Goal: Transaction & Acquisition: Book appointment/travel/reservation

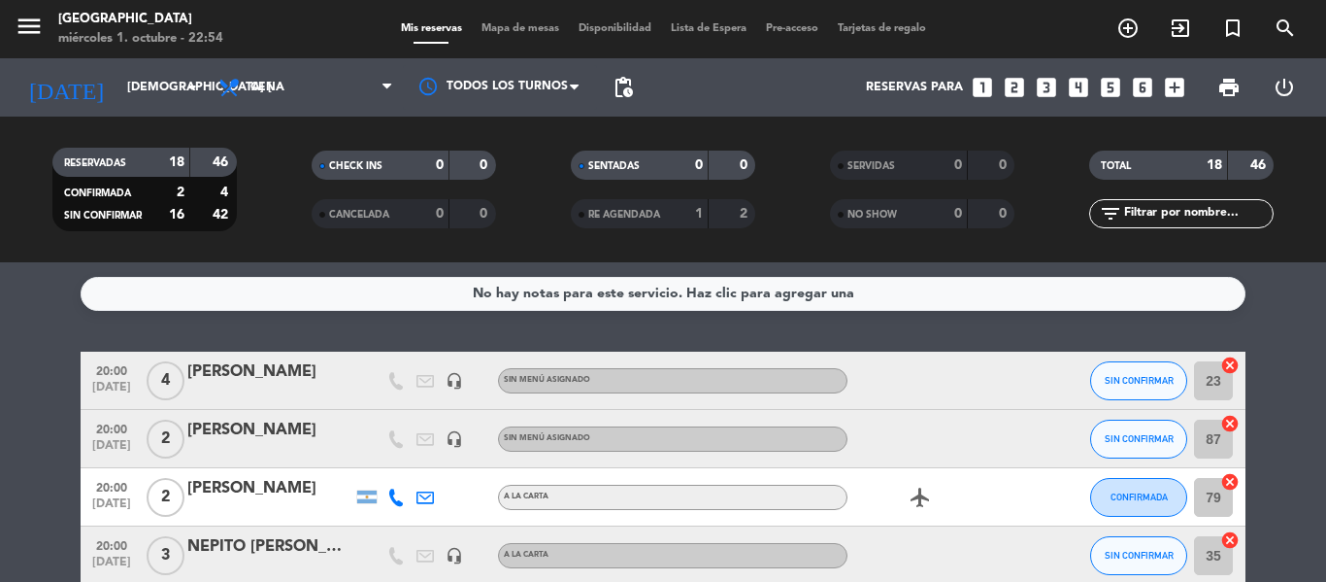
click at [1019, 86] on icon "looks_two" at bounding box center [1014, 87] width 25 height 25
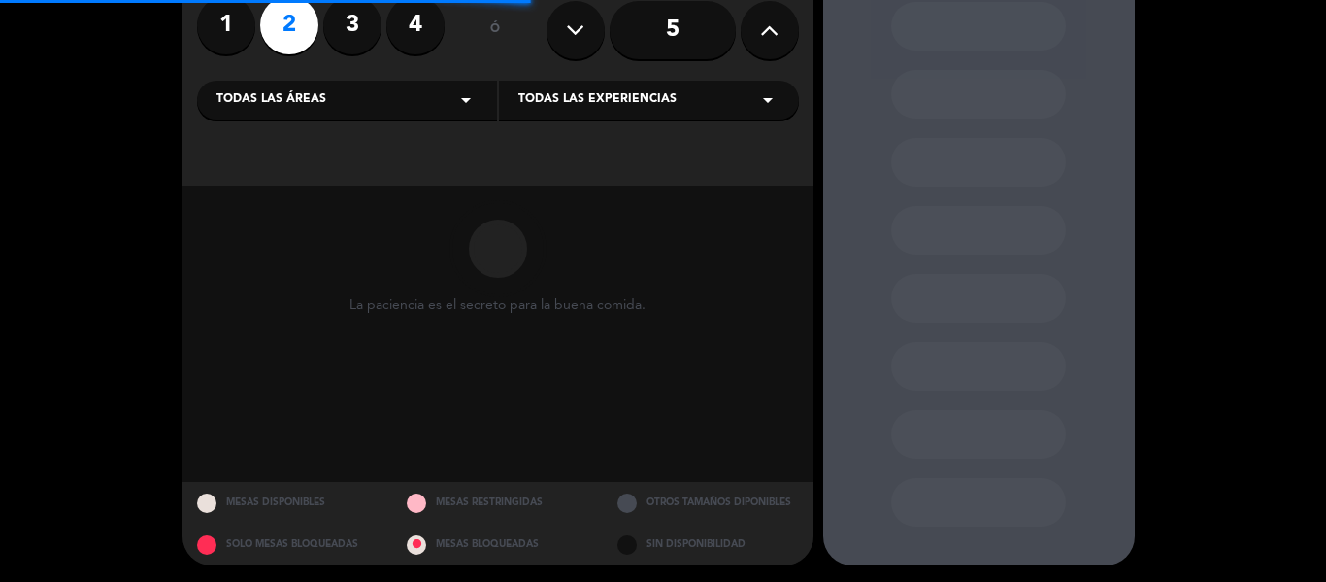
scroll to position [172, 0]
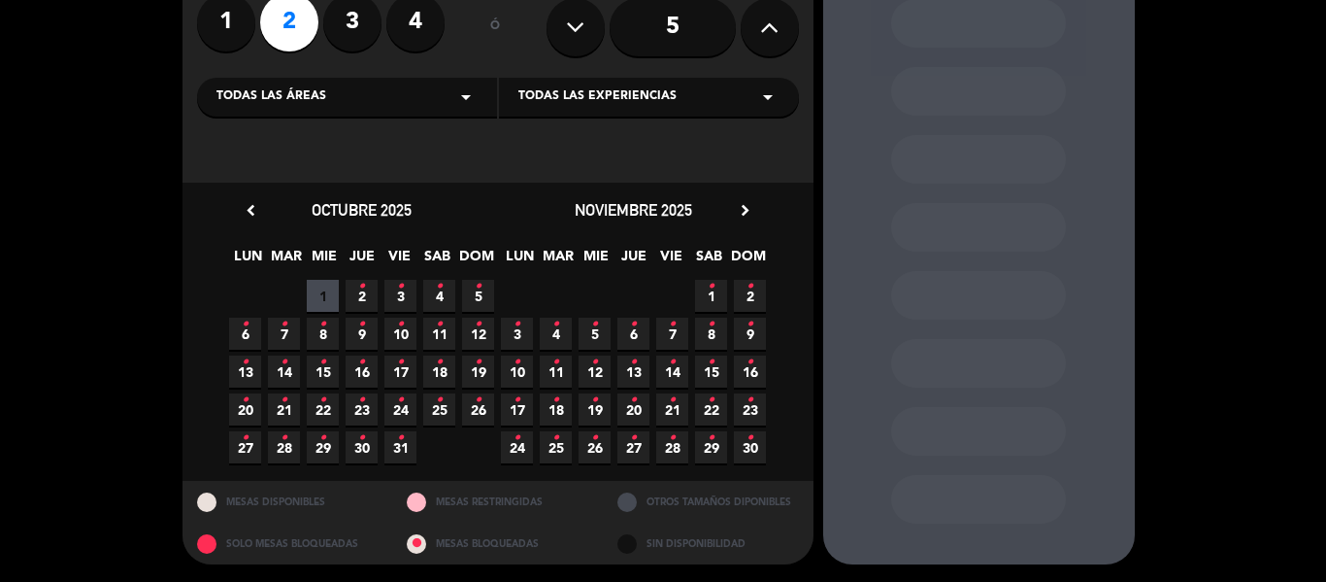
click at [392, 299] on span "3 •" at bounding box center [401, 296] width 32 height 32
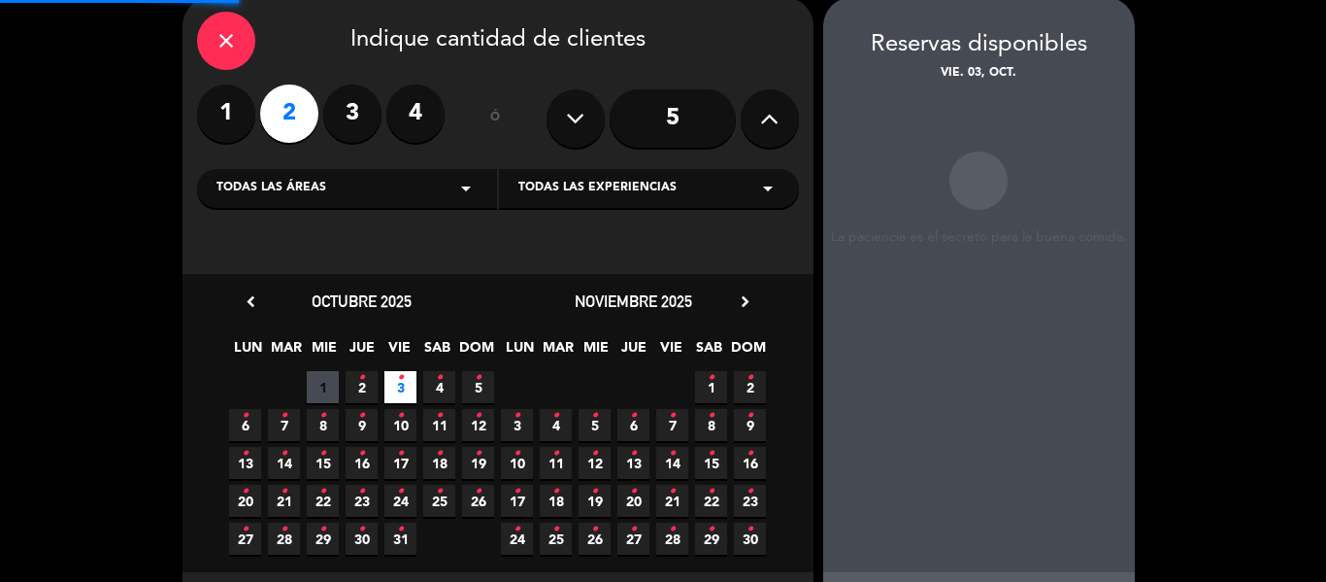
scroll to position [78, 0]
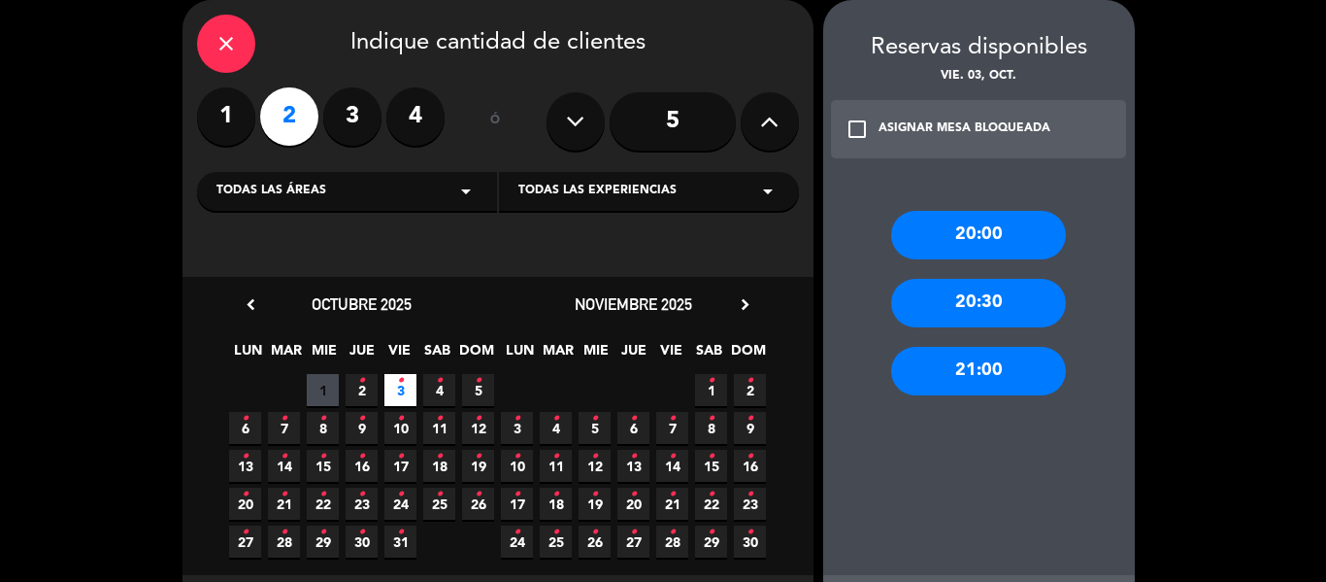
click at [984, 226] on div "20:00" at bounding box center [978, 235] width 175 height 49
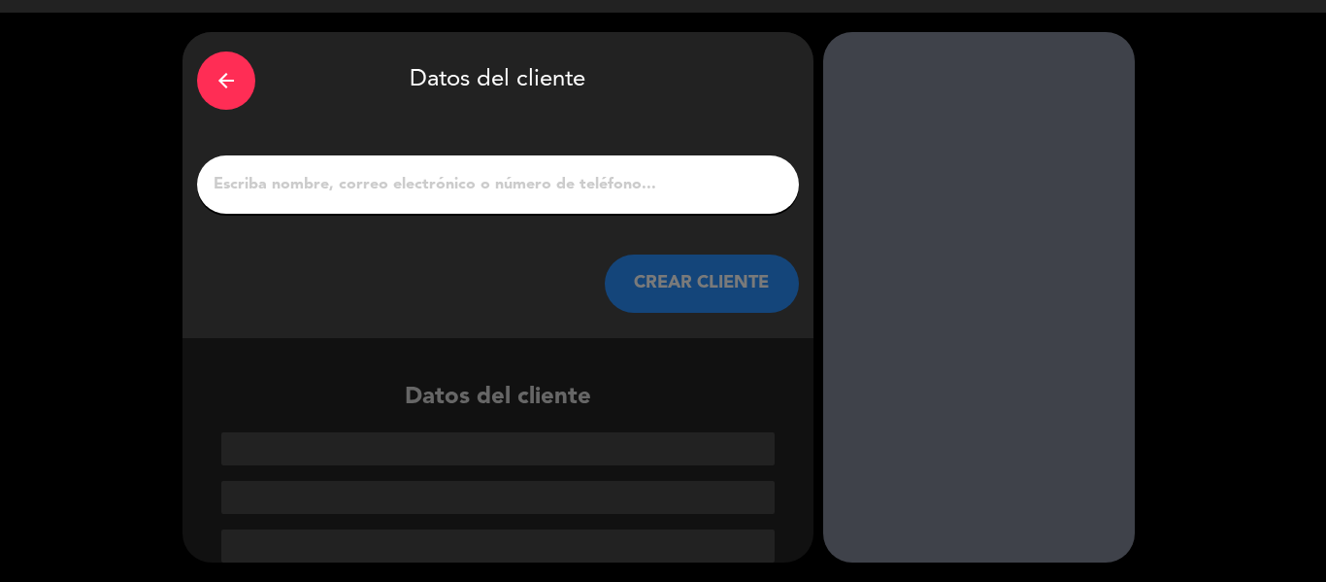
click at [367, 197] on input "1" at bounding box center [498, 184] width 573 height 27
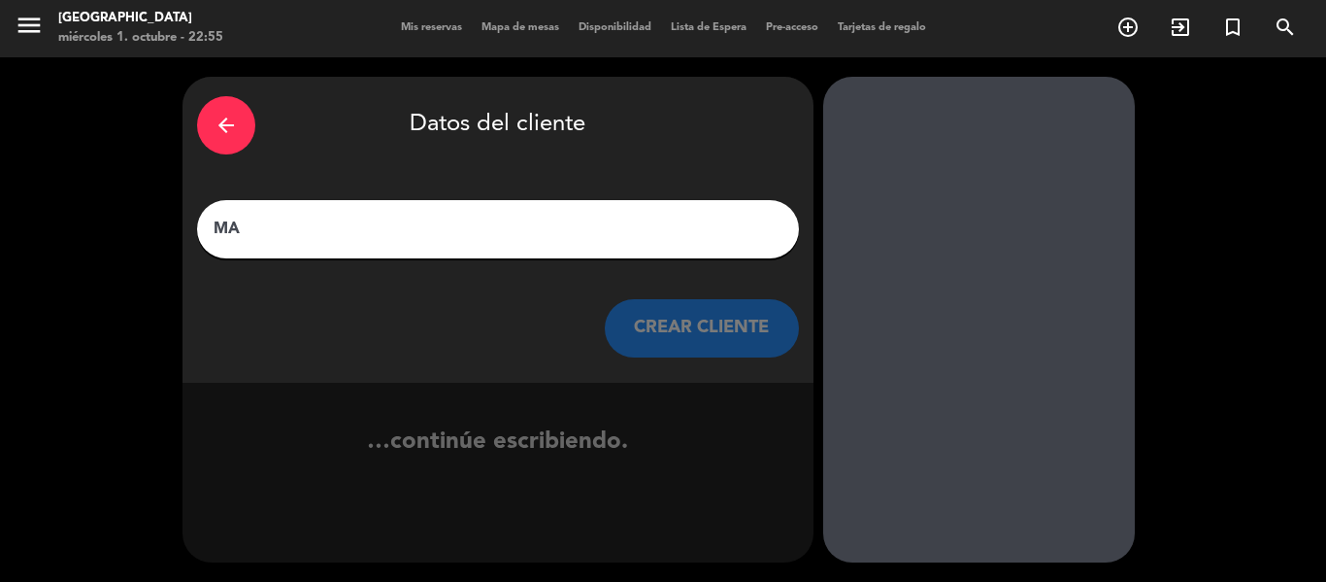
type input "M"
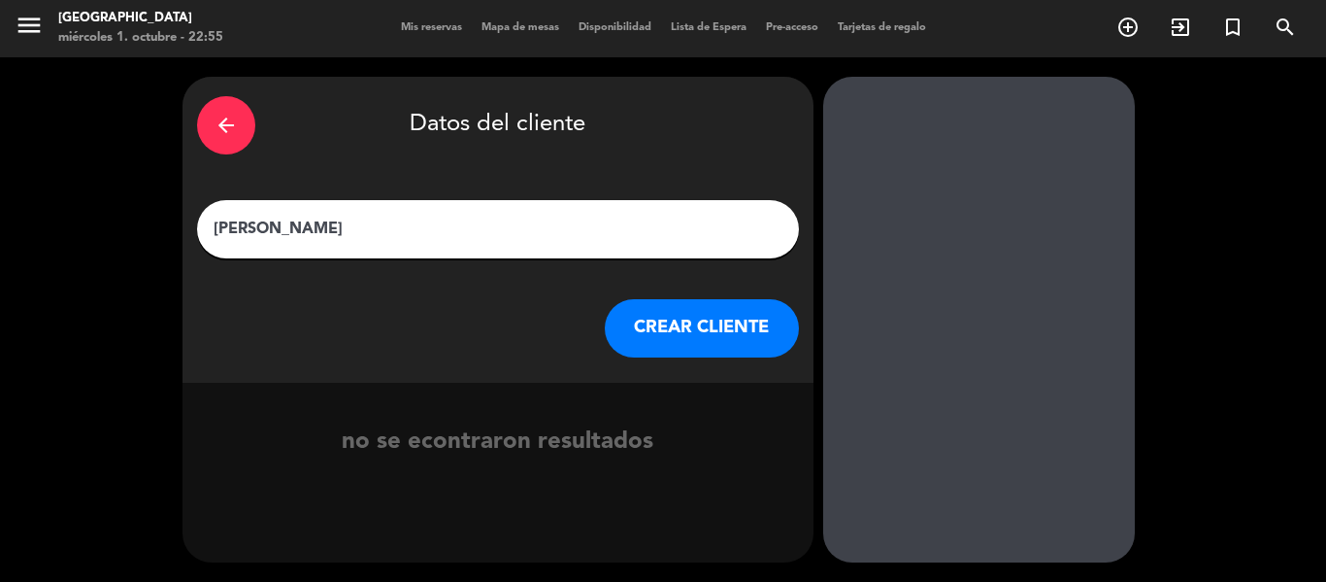
type input "[PERSON_NAME]"
click at [712, 313] on button "CREAR CLIENTE" at bounding box center [702, 328] width 194 height 58
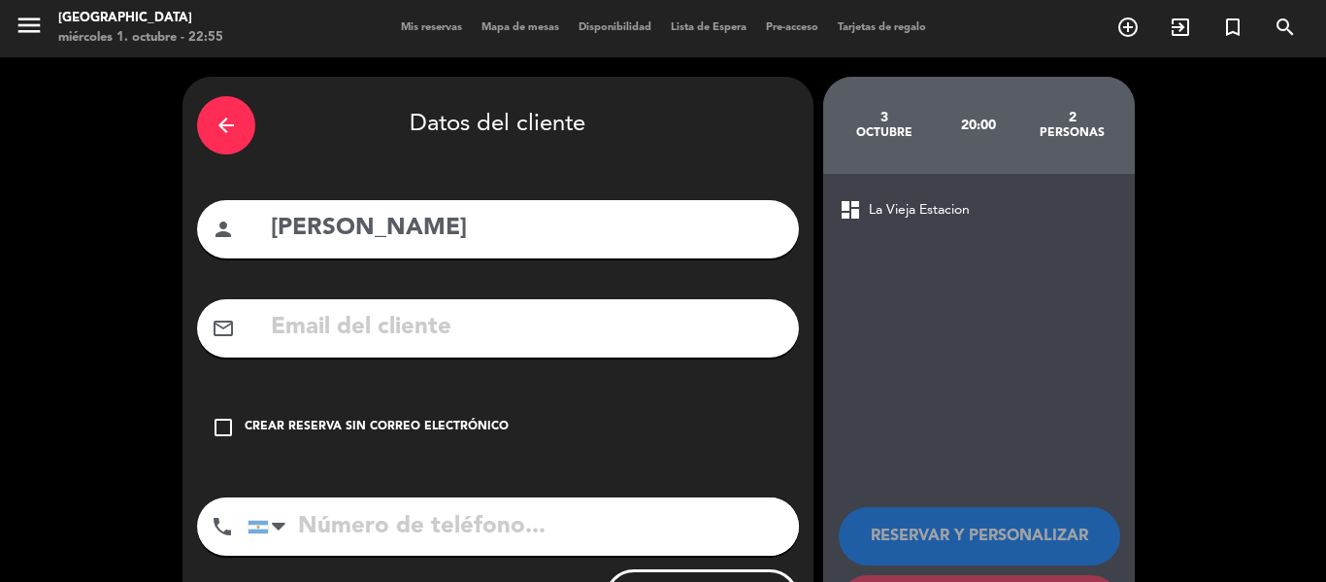
drag, startPoint x: 401, startPoint y: 424, endPoint x: 425, endPoint y: 422, distance: 24.4
click at [402, 424] on div "Crear reserva sin correo electrónico" at bounding box center [377, 427] width 264 height 19
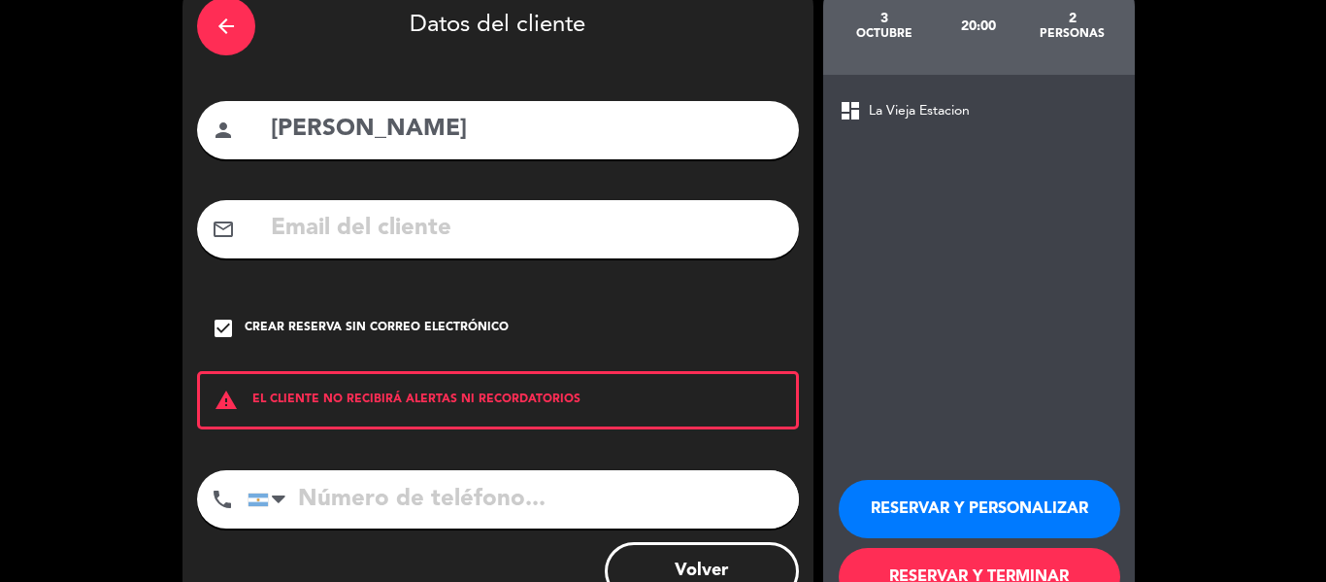
scroll to position [167, 0]
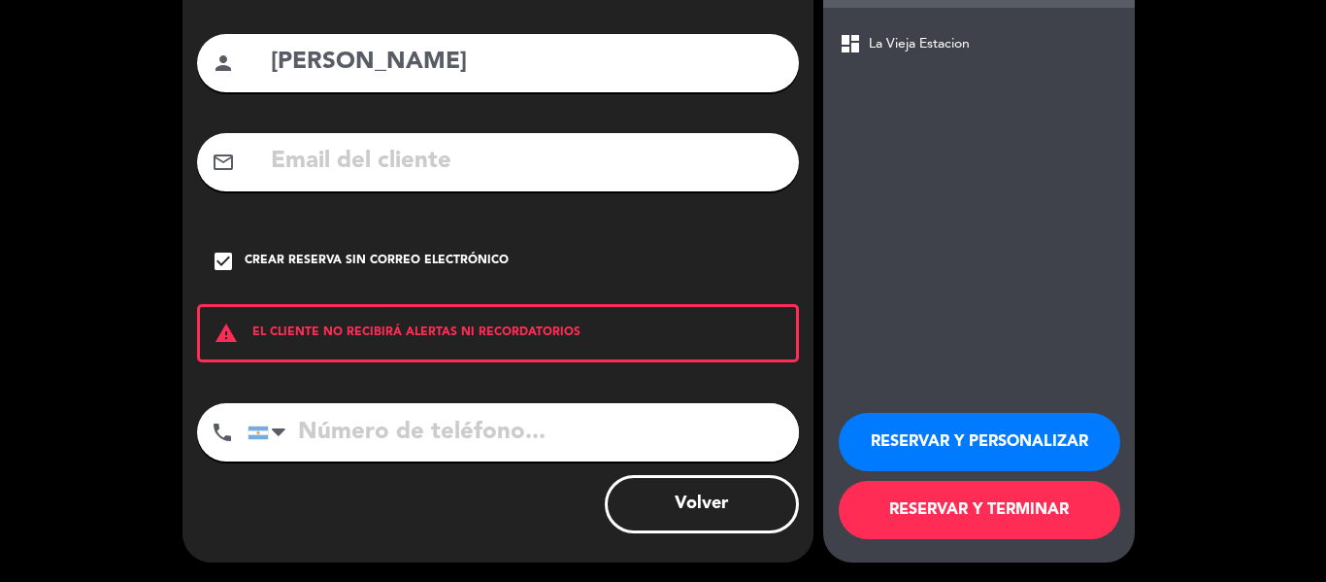
click at [913, 512] on button "RESERVAR Y TERMINAR" at bounding box center [980, 510] width 282 height 58
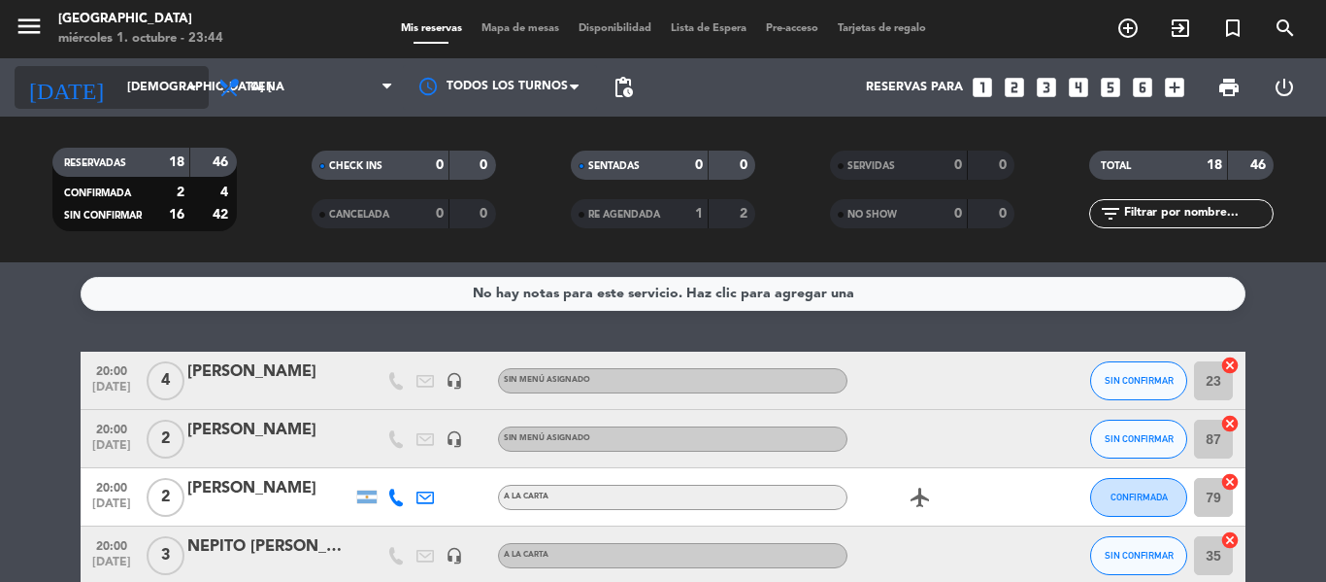
click at [150, 98] on input "[DEMOGRAPHIC_DATA] [DATE]" at bounding box center [199, 87] width 164 height 33
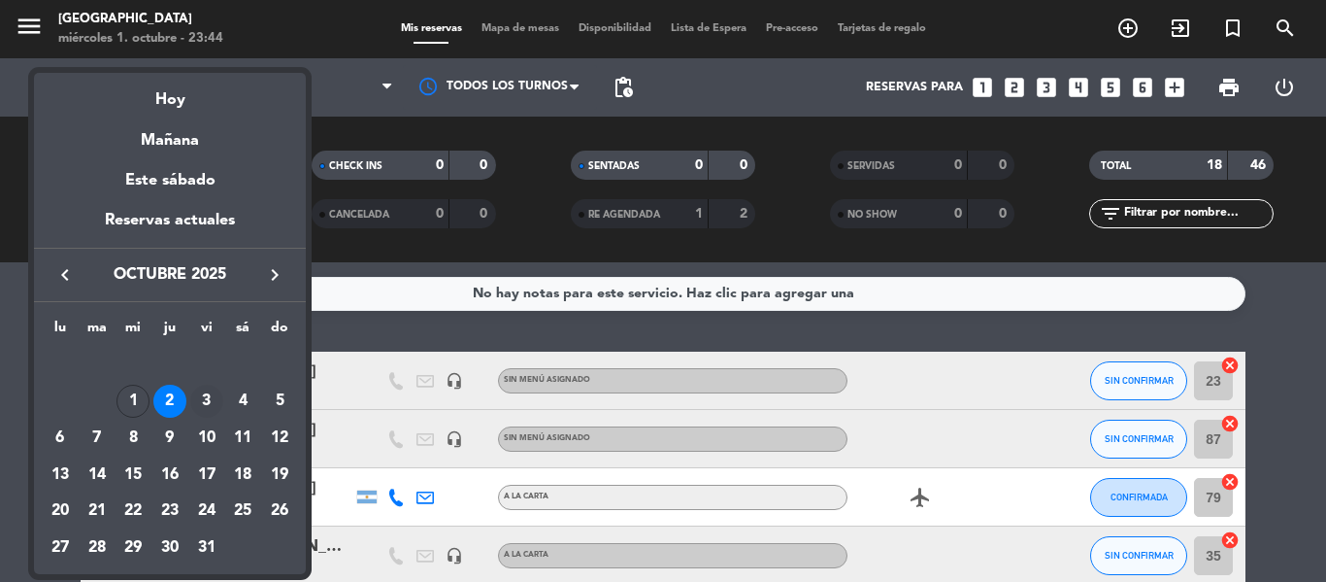
click at [204, 402] on div "3" at bounding box center [206, 401] width 33 height 33
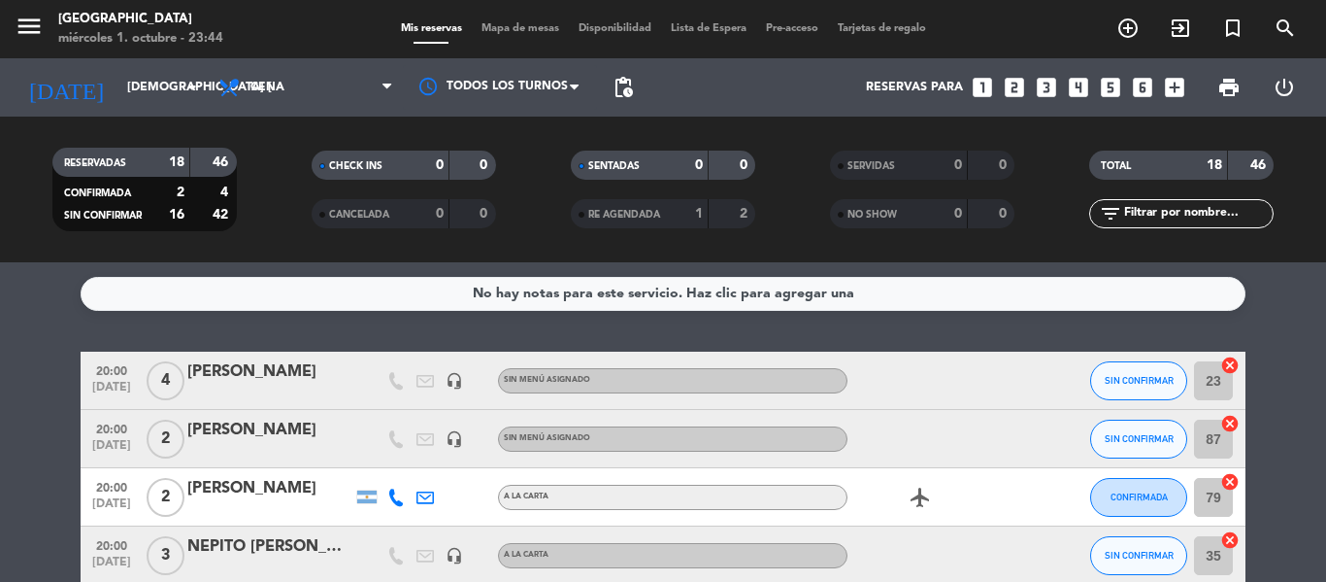
type input "vie. [DATE]"
